Goal: Task Accomplishment & Management: Complete application form

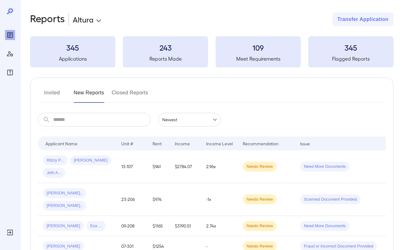
click at [53, 98] on button "Invited" at bounding box center [52, 95] width 28 height 15
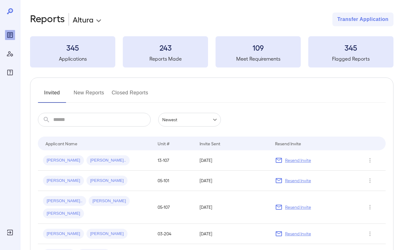
click at [101, 93] on button "New Reports" at bounding box center [89, 95] width 31 height 15
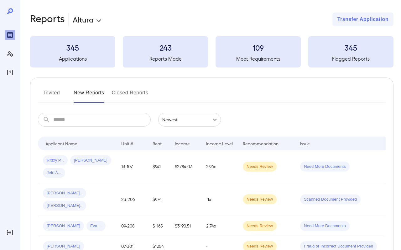
click at [56, 95] on button "Invited" at bounding box center [52, 95] width 28 height 15
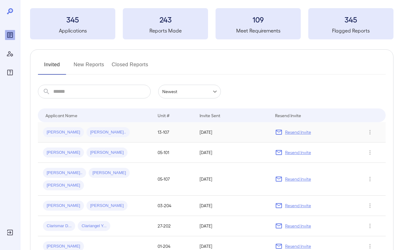
scroll to position [37, 0]
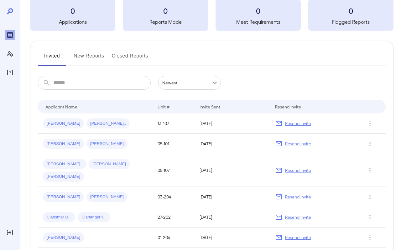
scroll to position [37, 0]
click at [89, 58] on button "New Reports" at bounding box center [89, 58] width 31 height 15
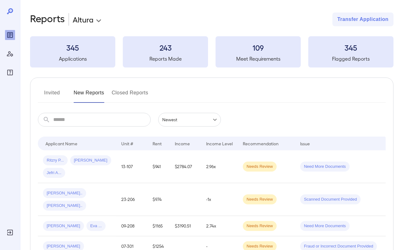
click at [54, 93] on button "Invited" at bounding box center [52, 95] width 28 height 15
click at [53, 95] on button "Invited" at bounding box center [52, 95] width 28 height 15
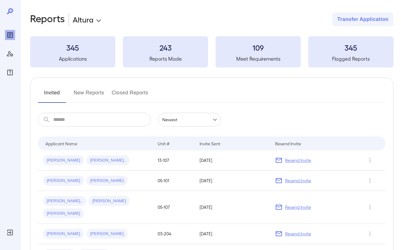
click at [54, 96] on button "Invited" at bounding box center [52, 95] width 28 height 15
click at [101, 96] on button "New Reports" at bounding box center [89, 95] width 31 height 15
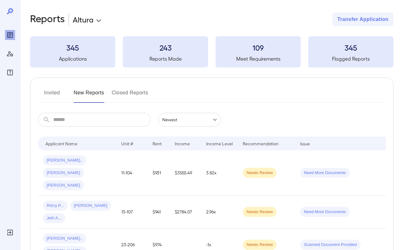
click at [59, 95] on button "Invited" at bounding box center [52, 95] width 28 height 15
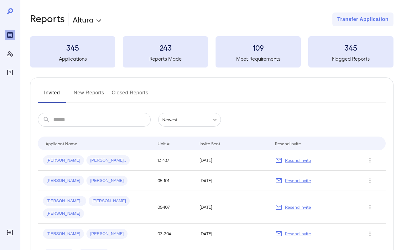
click at [8, 35] on icon "Reports" at bounding box center [10, 35] width 8 height 8
click at [8, 57] on icon "Manage Users" at bounding box center [10, 54] width 8 height 8
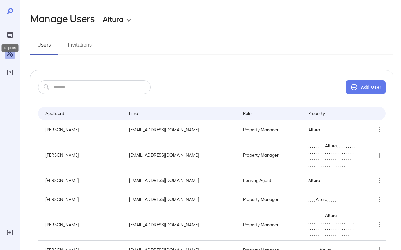
click at [8, 36] on icon "Reports" at bounding box center [10, 35] width 8 height 8
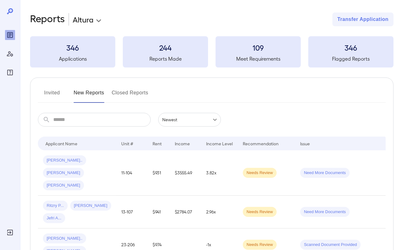
click at [50, 90] on button "Invited" at bounding box center [52, 95] width 28 height 15
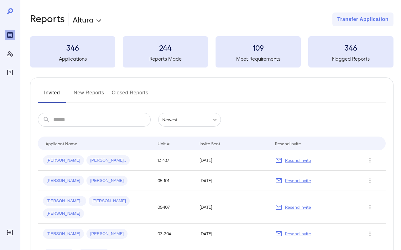
click at [104, 118] on input "text" at bounding box center [101, 120] width 97 height 14
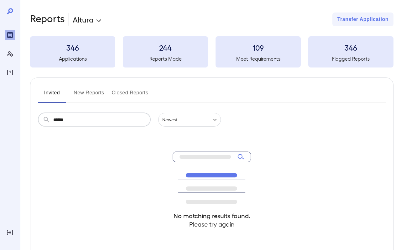
type input "******"
click at [90, 95] on button "New Reports" at bounding box center [89, 95] width 31 height 15
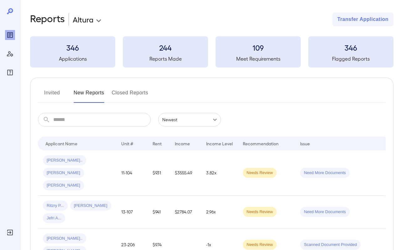
click at [60, 94] on button "Invited" at bounding box center [52, 95] width 28 height 15
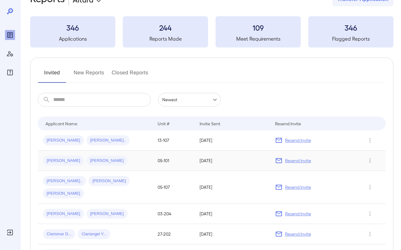
scroll to position [21, 0]
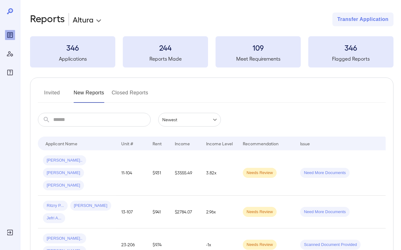
click at [54, 93] on button "Invited" at bounding box center [52, 95] width 28 height 15
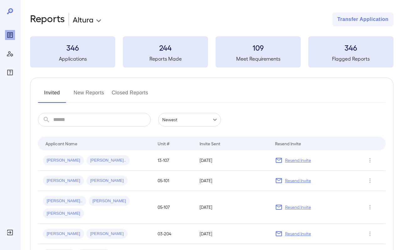
click at [88, 96] on button "New Reports" at bounding box center [89, 95] width 31 height 15
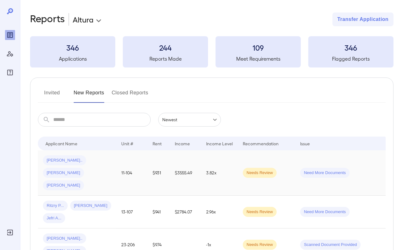
click at [105, 176] on div "Rosa A... Brandon D... Zoe D..." at bounding box center [77, 173] width 68 height 35
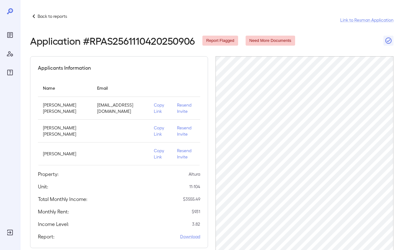
click at [158, 112] on p "Copy Link" at bounding box center [160, 108] width 13 height 13
click at [160, 112] on p "Copy Link" at bounding box center [160, 108] width 13 height 13
click at [154, 112] on p "Copy Link" at bounding box center [160, 108] width 13 height 13
click at [158, 107] on p "Copy Link" at bounding box center [160, 108] width 13 height 13
click at [181, 113] on p "Resend Invite" at bounding box center [186, 108] width 18 height 13
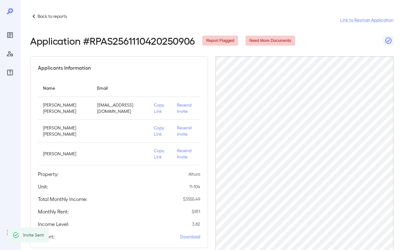
click at [14, 34] on div "Reports" at bounding box center [10, 35] width 10 height 10
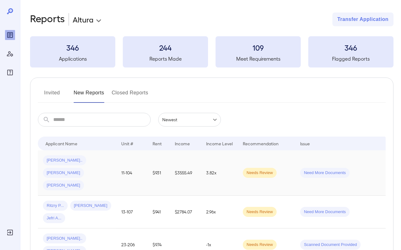
click at [105, 170] on div "Rosa A... Brandon D... Zoe D..." at bounding box center [77, 173] width 68 height 35
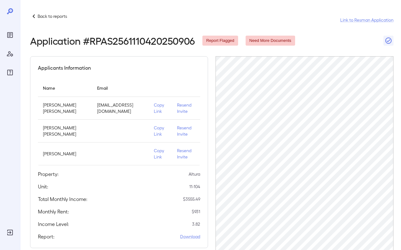
click at [156, 113] on p "Copy Link" at bounding box center [160, 108] width 13 height 13
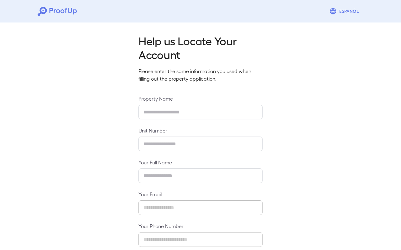
scroll to position [33, 0]
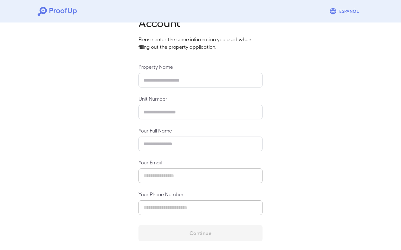
scroll to position [33, 0]
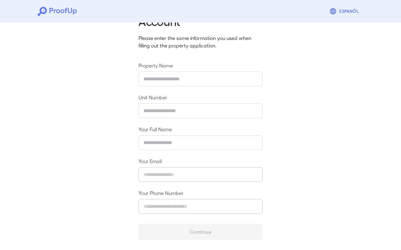
click at [165, 84] on input "text" at bounding box center [200, 79] width 124 height 15
click at [163, 80] on input "text" at bounding box center [200, 79] width 124 height 15
type input "******"
click at [151, 114] on input "text" at bounding box center [200, 111] width 124 height 15
type input "***"
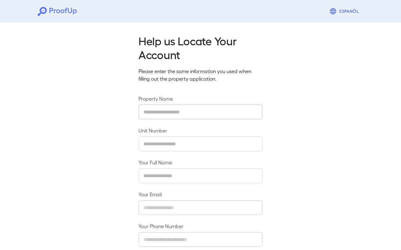
click at [217, 112] on input "text" at bounding box center [200, 112] width 124 height 15
type input "******"
click at [150, 147] on input "text" at bounding box center [200, 144] width 124 height 15
type input "******"
click at [156, 177] on input "text" at bounding box center [200, 176] width 124 height 15
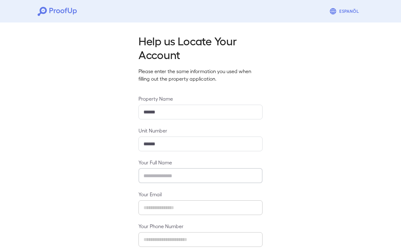
click at [156, 175] on input "text" at bounding box center [200, 176] width 124 height 15
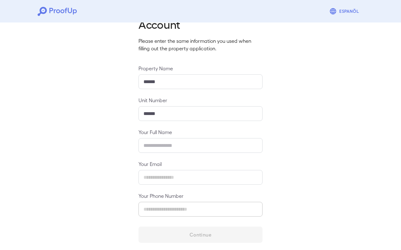
scroll to position [33, 0]
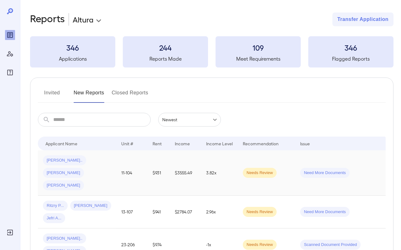
click at [110, 174] on div "[PERSON_NAME].. [PERSON_NAME] [PERSON_NAME]" at bounding box center [77, 173] width 68 height 35
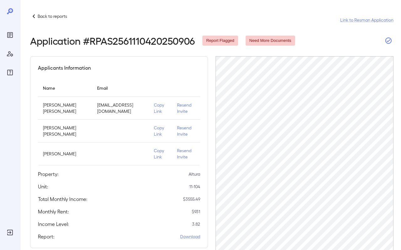
click at [389, 42] on icon "button" at bounding box center [388, 41] width 8 height 8
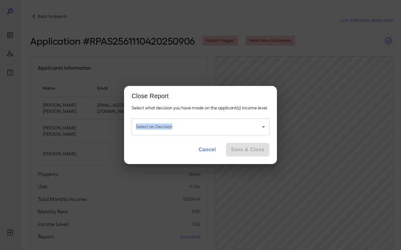
click at [229, 119] on div "Select what decision you have made on the applicant(s) income level. Select an …" at bounding box center [200, 122] width 153 height 35
click at [226, 122] on body "Back to reports Link to Resman Application Application # RPAS2561110420250906 R…" at bounding box center [200, 125] width 401 height 250
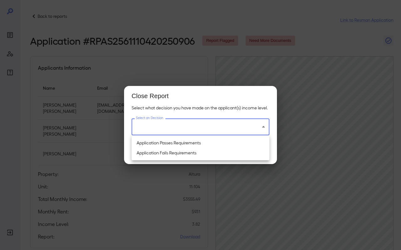
click at [207, 102] on div at bounding box center [200, 125] width 401 height 250
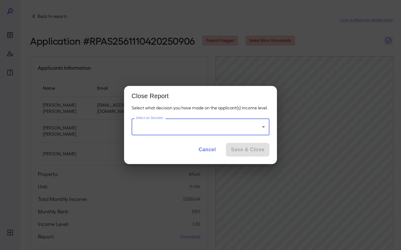
click at [210, 150] on button "Cancel" at bounding box center [206, 150] width 27 height 14
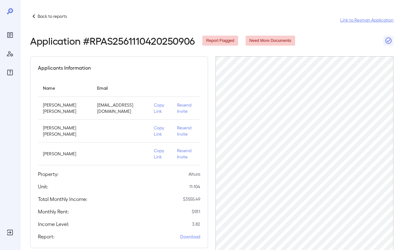
click at [373, 19] on link "Link to Resman Application" at bounding box center [366, 20] width 53 height 6
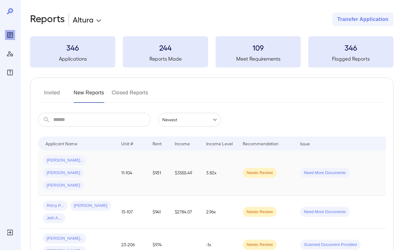
click at [82, 169] on div "[PERSON_NAME].. [PERSON_NAME] [PERSON_NAME]" at bounding box center [77, 173] width 68 height 35
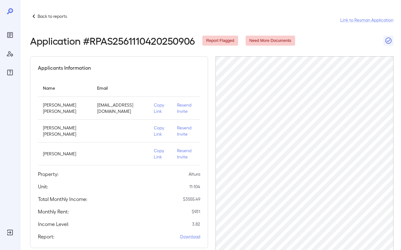
click at [182, 112] on p "Resend Invite" at bounding box center [186, 108] width 18 height 13
click at [154, 114] on p "Copy Link" at bounding box center [160, 108] width 13 height 13
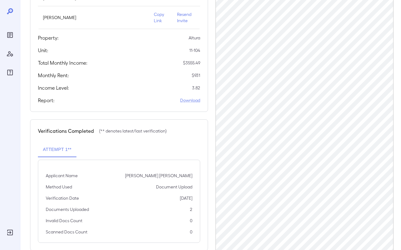
scroll to position [156, 0]
